Goal: Information Seeking & Learning: Learn about a topic

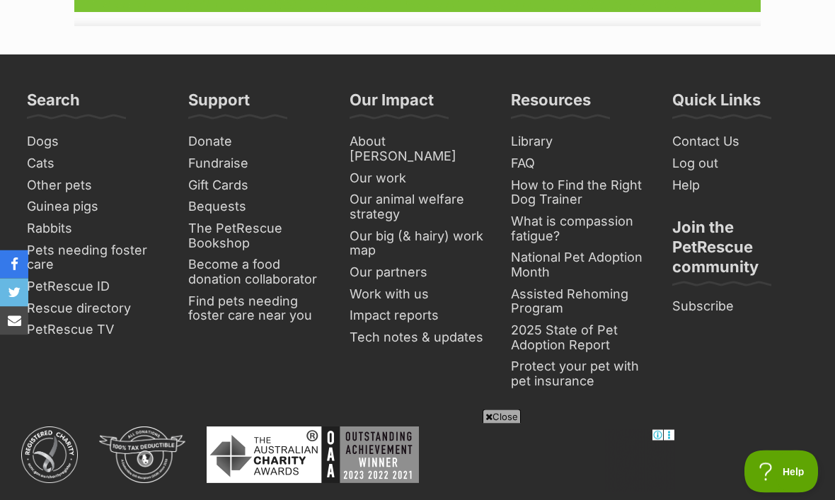
scroll to position [2396, 0]
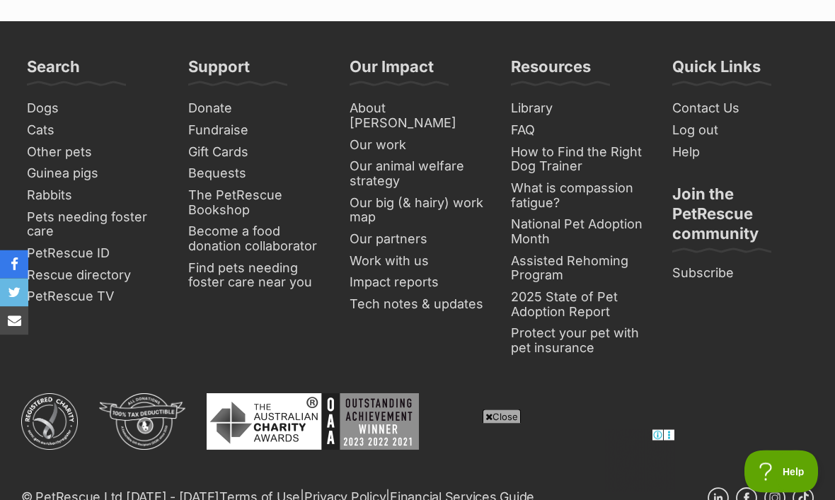
click at [511, 424] on span "Close" at bounding box center [501, 417] width 38 height 14
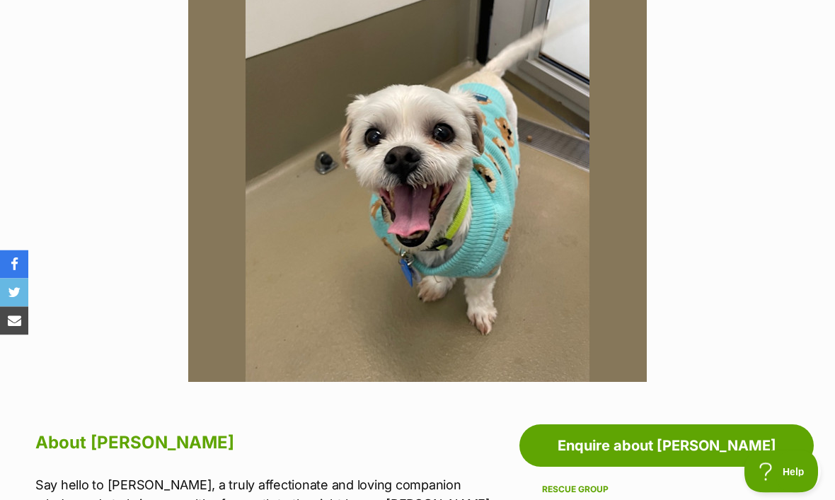
scroll to position [0, 0]
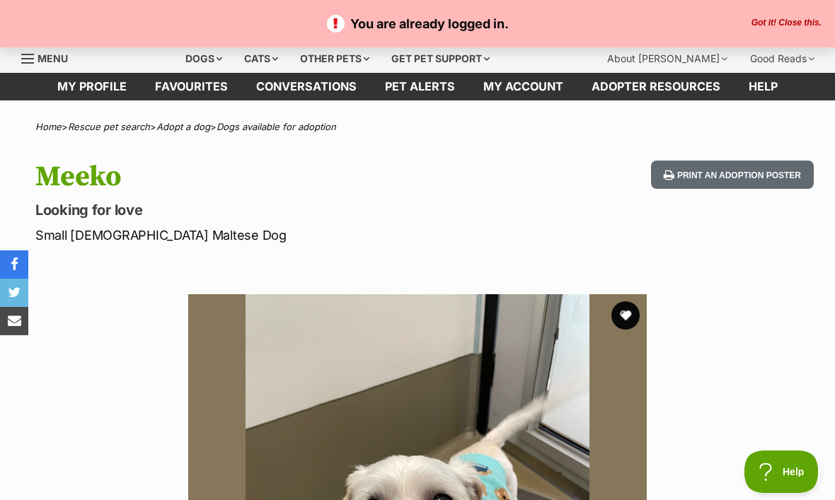
click at [36, 62] on link "Menu" at bounding box center [49, 57] width 57 height 25
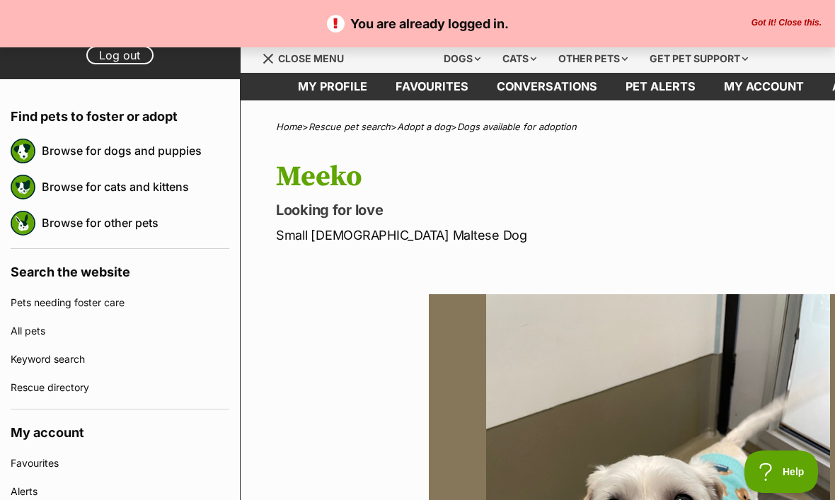
click at [35, 187] on img at bounding box center [23, 187] width 25 height 25
click at [62, 187] on link "Browse for cats and kittens" at bounding box center [135, 187] width 187 height 30
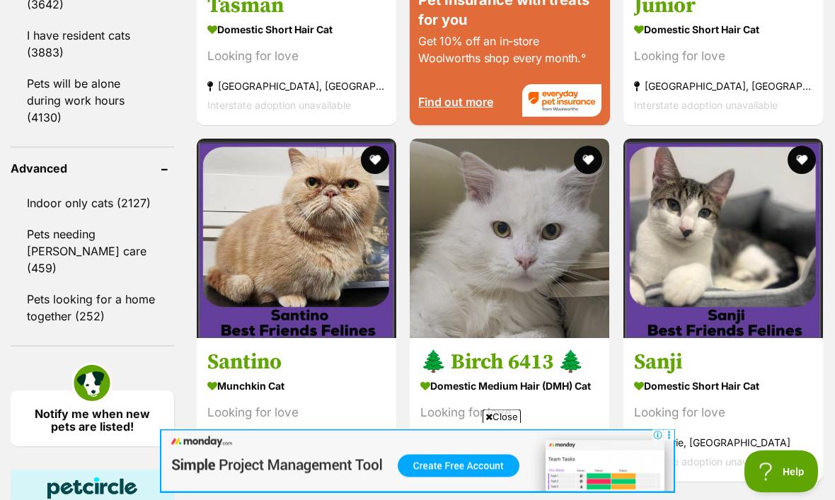
scroll to position [1921, 0]
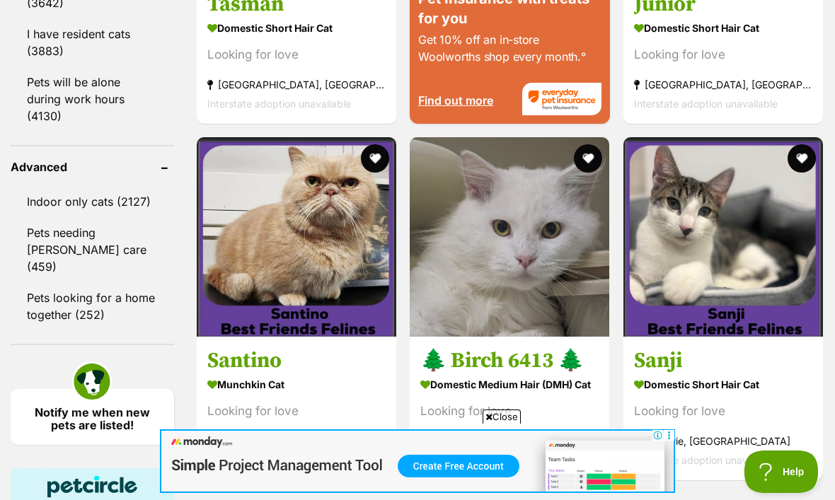
click at [511, 424] on span "Close" at bounding box center [501, 417] width 38 height 14
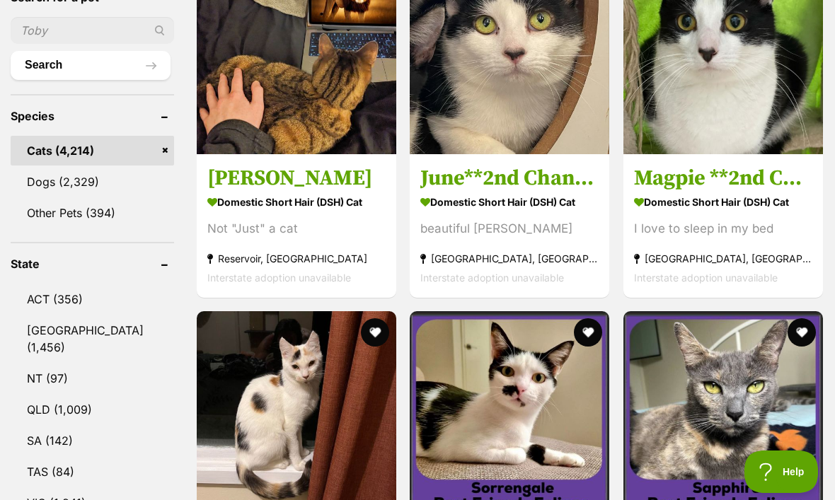
scroll to position [504, 0]
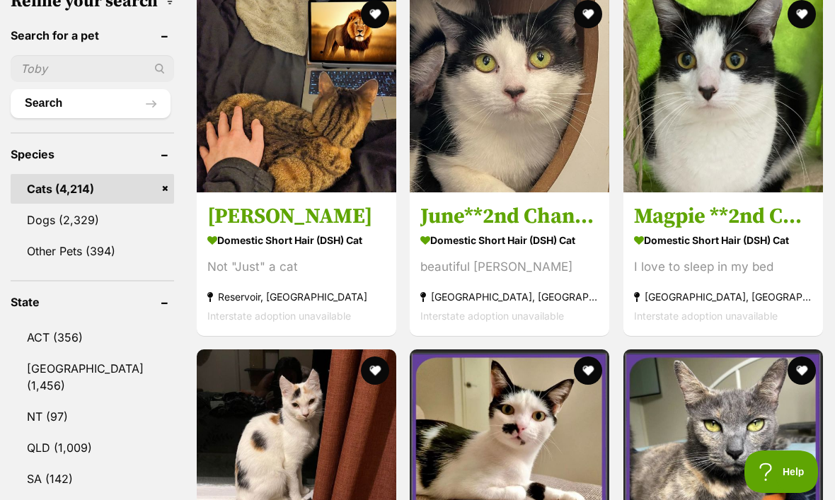
click at [237, 110] on img at bounding box center [296, 92] width 199 height 199
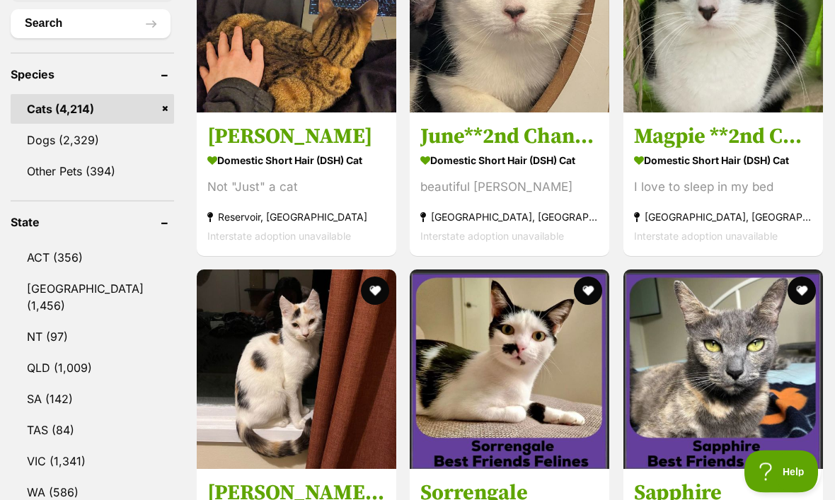
scroll to position [584, 0]
click at [780, 207] on strong "Cranbourne, VIC" at bounding box center [723, 216] width 178 height 19
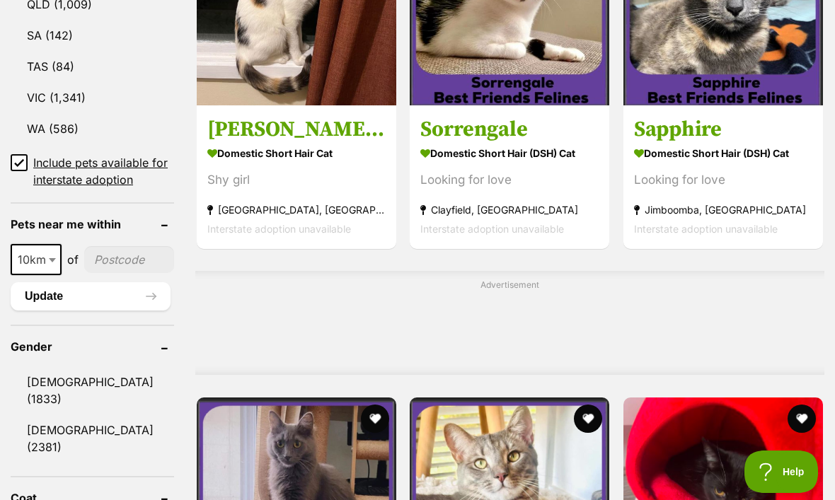
scroll to position [0, 0]
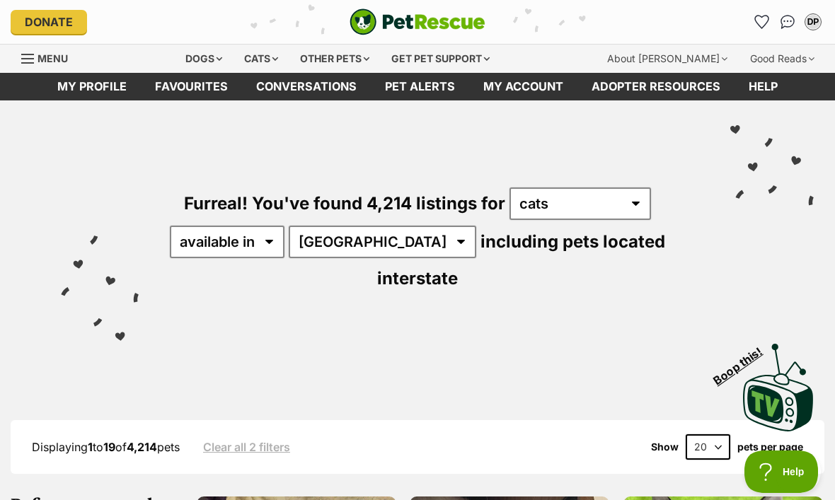
click at [28, 60] on div "Menu" at bounding box center [28, 58] width 14 height 11
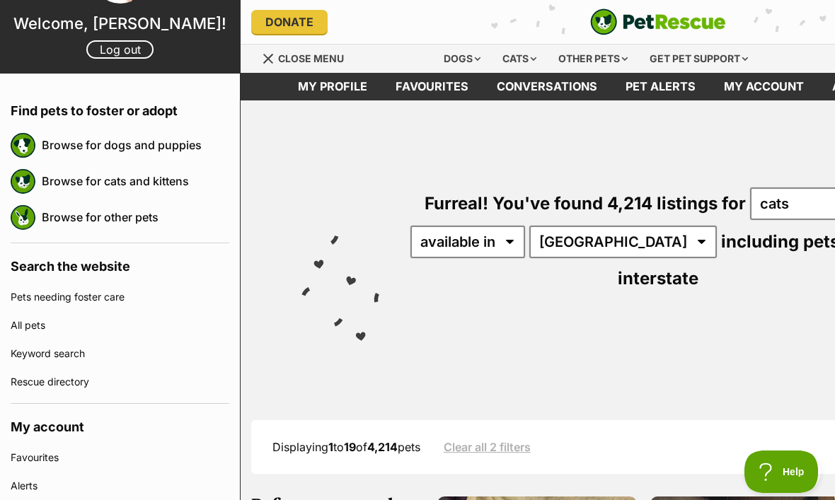
scroll to position [69, 0]
click at [59, 141] on link "Browse for dogs and puppies" at bounding box center [135, 144] width 187 height 30
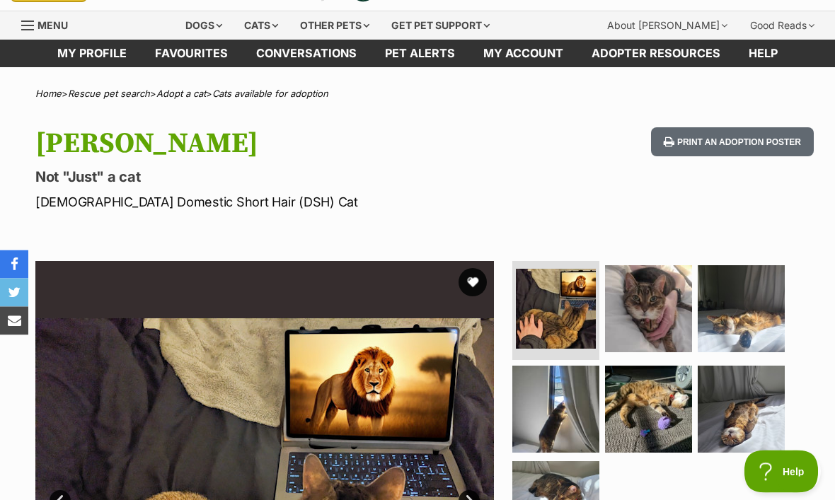
scroll to position [37, 0]
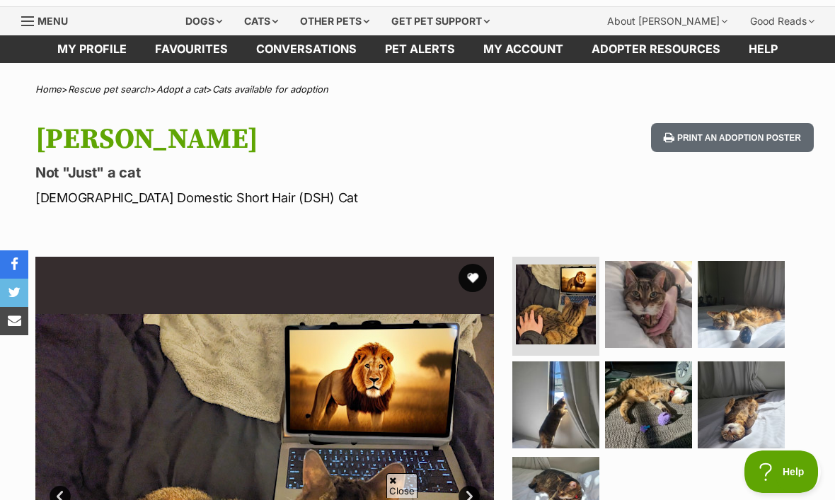
click at [480, 286] on button "favourite" at bounding box center [472, 278] width 28 height 28
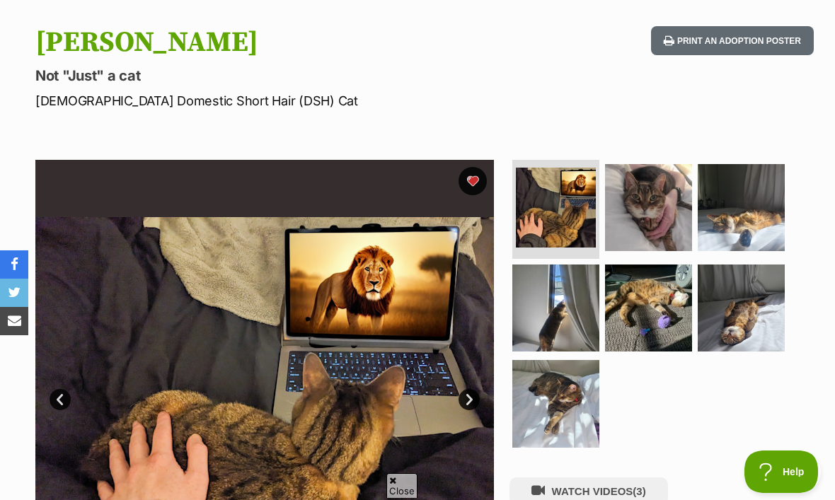
scroll to position [0, 0]
click at [651, 205] on img at bounding box center [648, 207] width 87 height 87
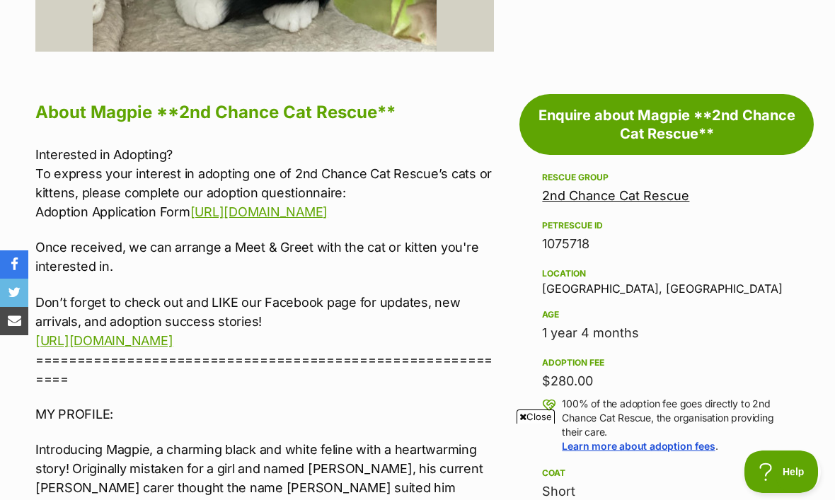
scroll to position [346, 0]
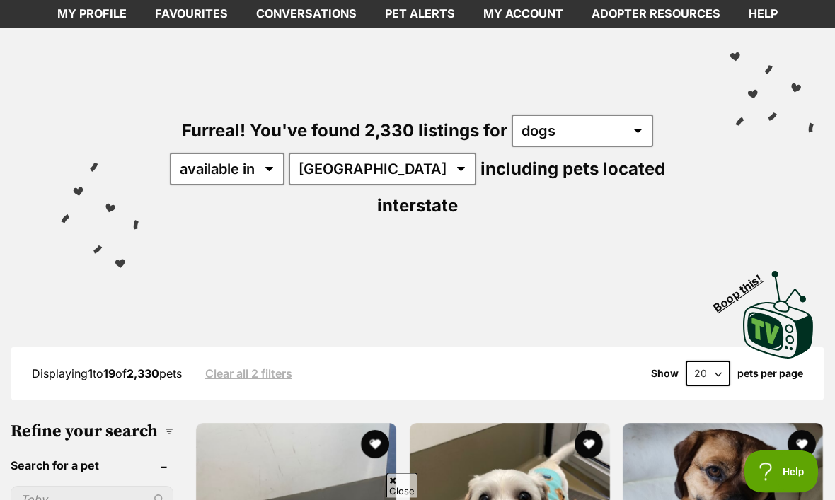
scroll to position [73, 0]
click at [276, 170] on select "available in located in" at bounding box center [227, 169] width 115 height 33
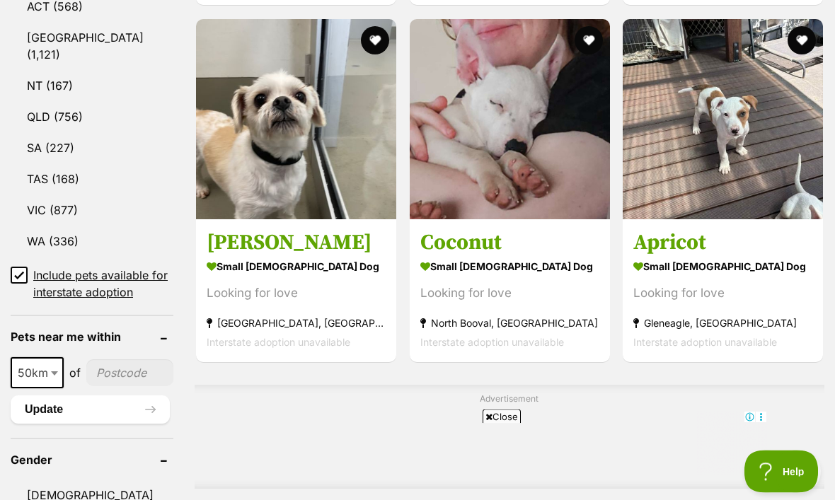
click at [802, 27] on button "favourite" at bounding box center [801, 41] width 28 height 28
click at [361, 26] on button "favourite" at bounding box center [375, 40] width 28 height 28
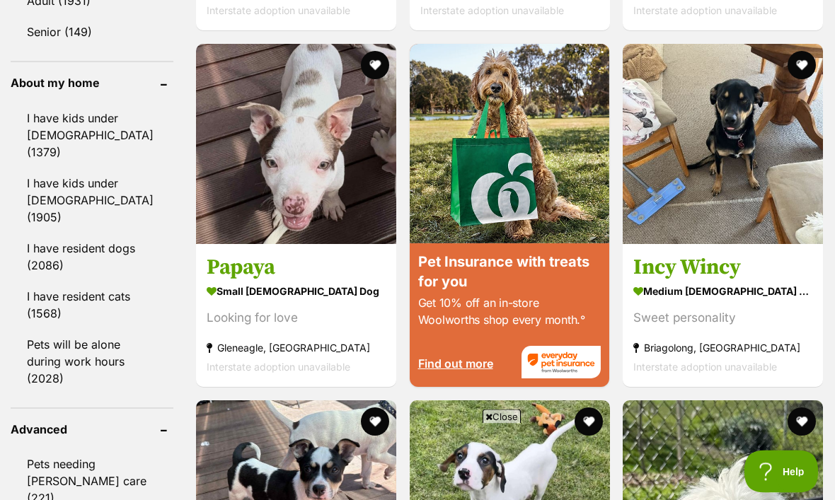
scroll to position [1658, 0]
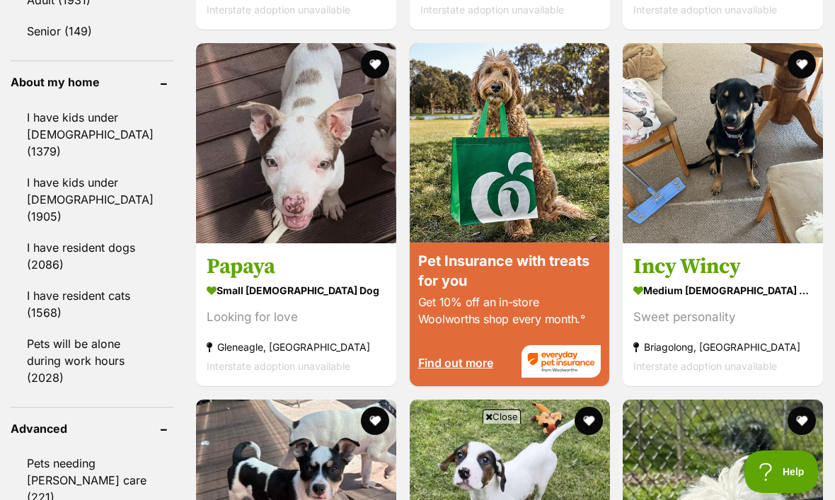
click at [790, 66] on button "favourite" at bounding box center [801, 64] width 28 height 28
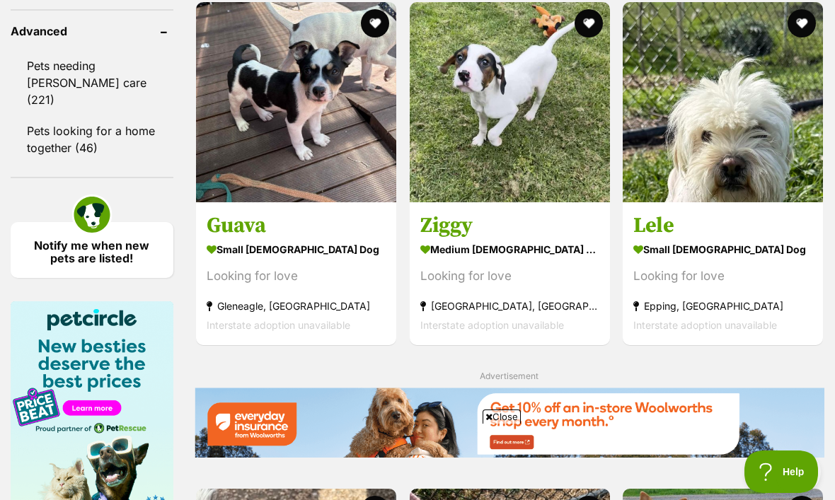
scroll to position [2017, 0]
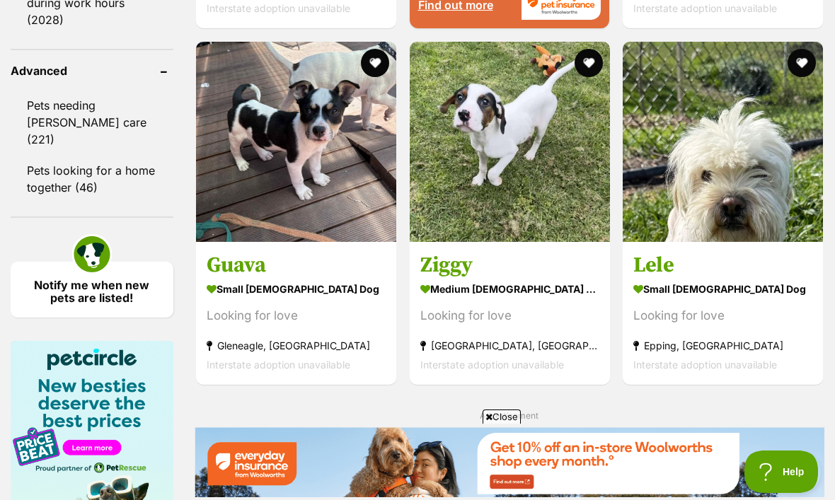
click at [361, 76] on button "favourite" at bounding box center [375, 63] width 28 height 28
click at [577, 77] on button "favourite" at bounding box center [588, 63] width 28 height 28
click at [806, 77] on button "favourite" at bounding box center [801, 63] width 28 height 28
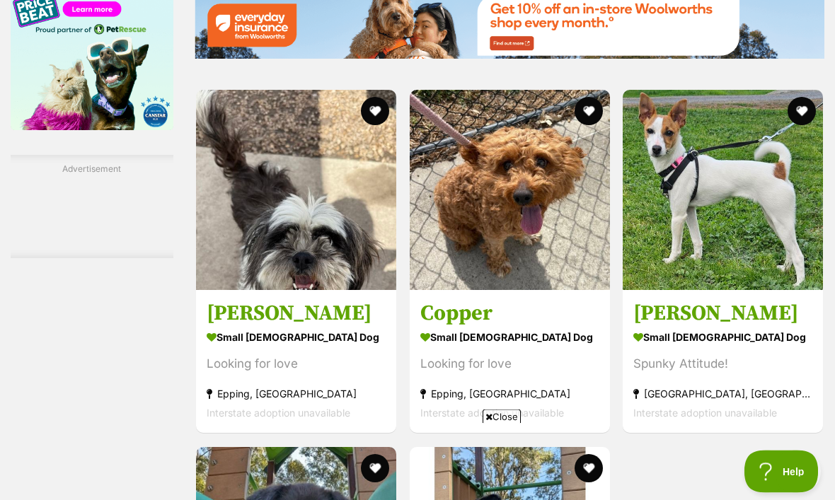
click at [361, 126] on button "favourite" at bounding box center [375, 112] width 28 height 28
click at [584, 125] on button "favourite" at bounding box center [588, 111] width 28 height 28
click at [799, 125] on button "favourite" at bounding box center [801, 111] width 28 height 28
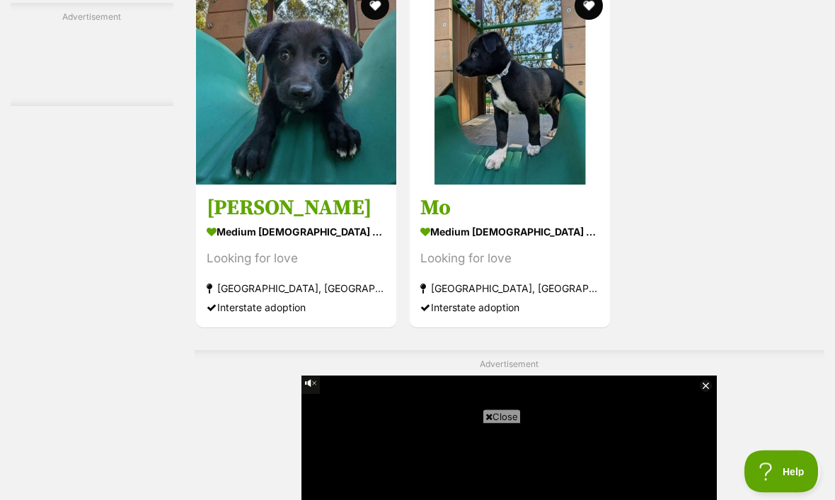
scroll to position [0, 0]
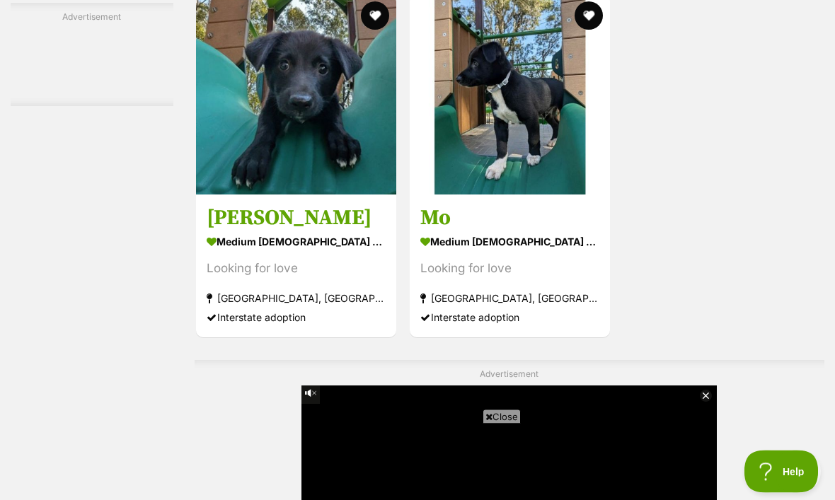
click at [583, 30] on button "favourite" at bounding box center [588, 16] width 28 height 28
click at [361, 30] on button "favourite" at bounding box center [375, 15] width 28 height 28
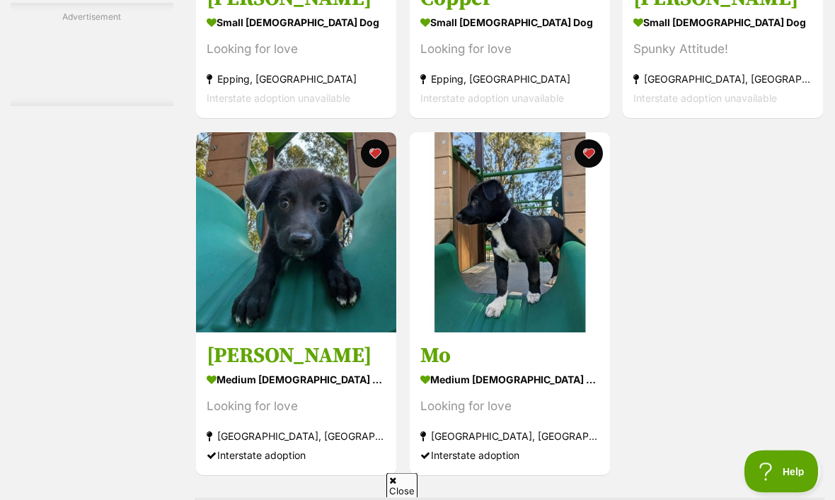
scroll to position [2770, 0]
click at [305, 305] on img at bounding box center [296, 232] width 200 height 200
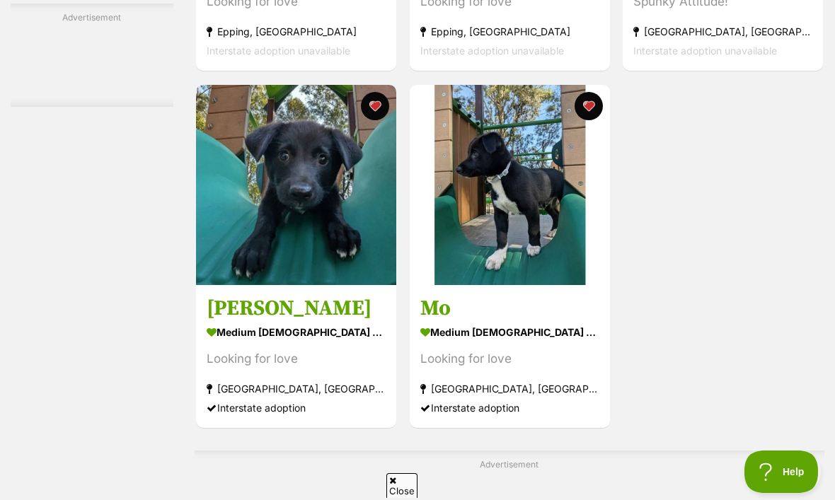
scroll to position [0, 0]
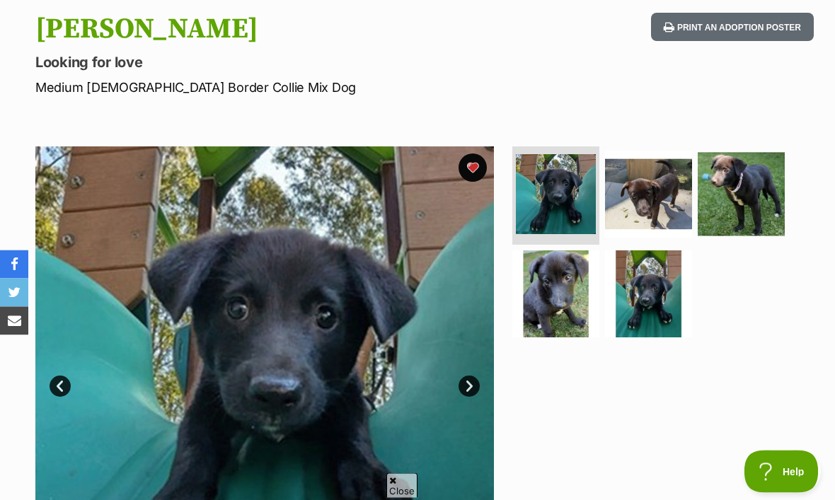
scroll to position [148, 0]
click at [596, 296] on img at bounding box center [555, 293] width 87 height 87
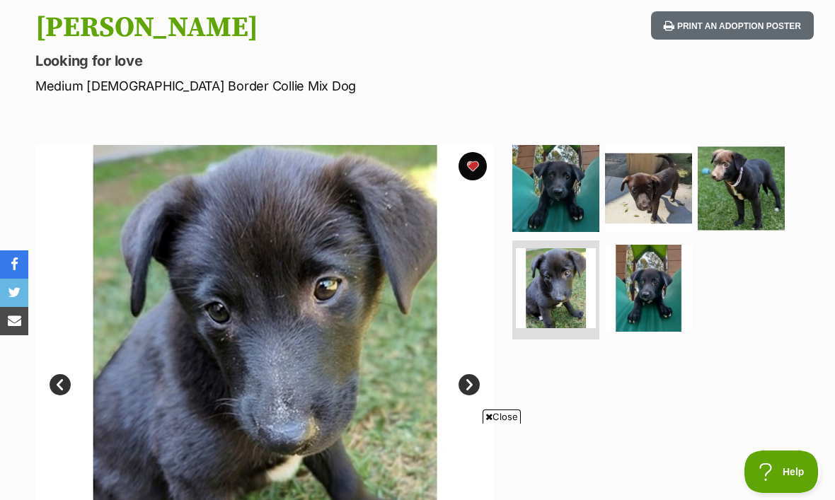
scroll to position [0, 0]
